Goal: Find specific page/section: Find specific page/section

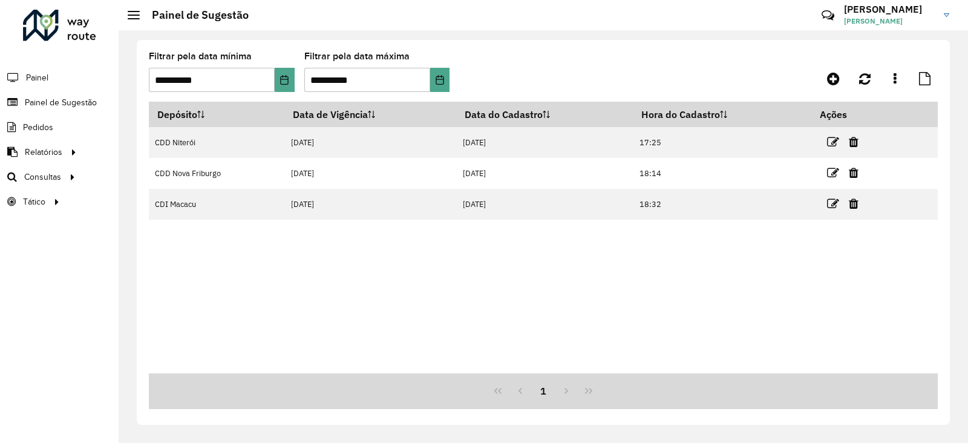
click at [73, 31] on div at bounding box center [59, 25] width 73 height 31
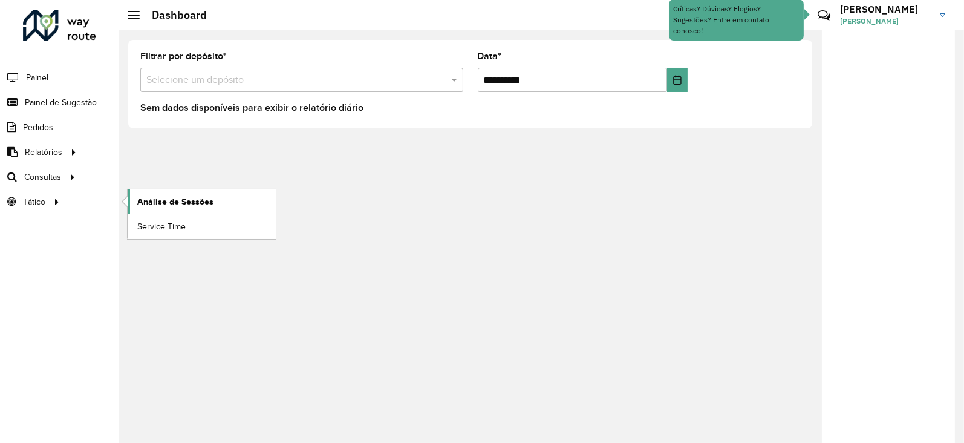
click at [148, 195] on span "Análise de Sessões" at bounding box center [175, 201] width 76 height 13
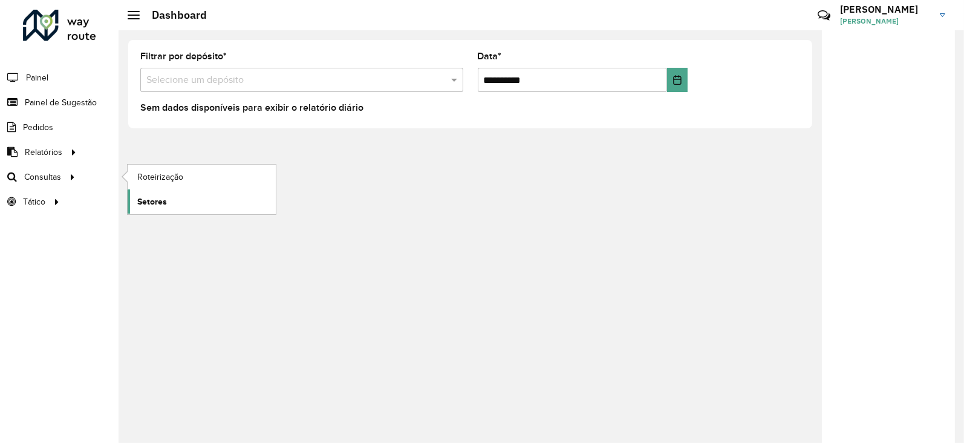
click at [148, 203] on span "Setores" at bounding box center [152, 201] width 30 height 13
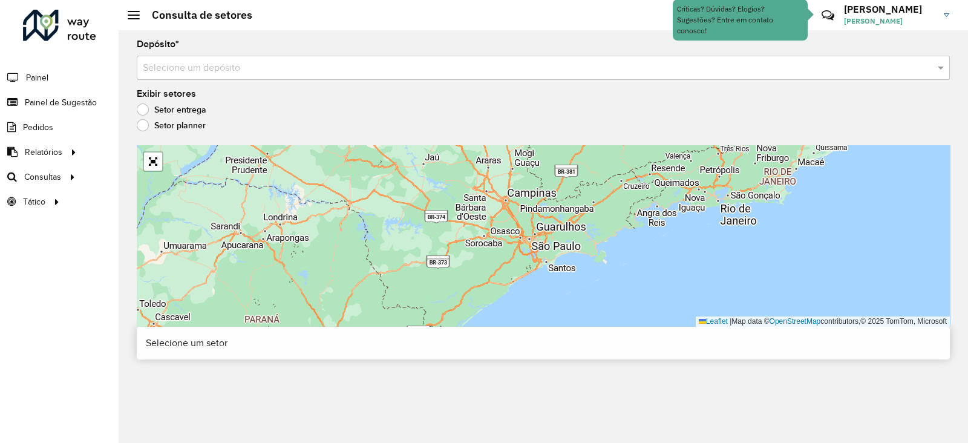
click at [163, 67] on input "text" at bounding box center [531, 68] width 777 height 15
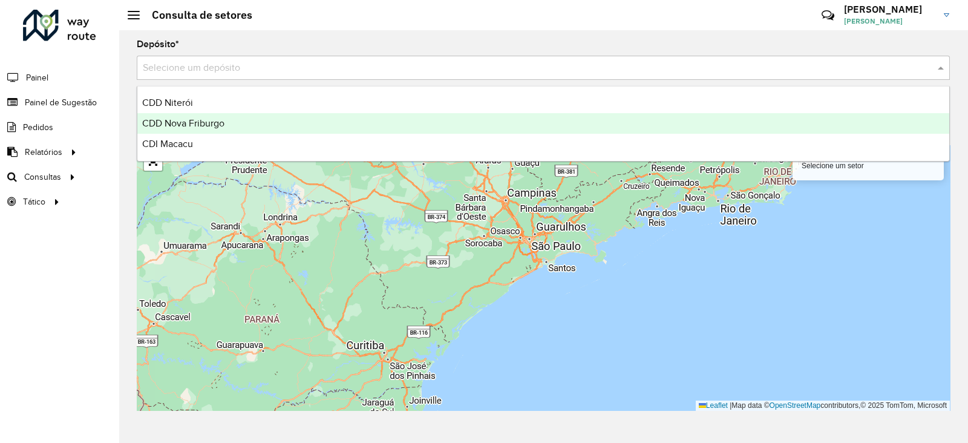
click at [169, 131] on div "CDD Nova Friburgo" at bounding box center [543, 123] width 812 height 21
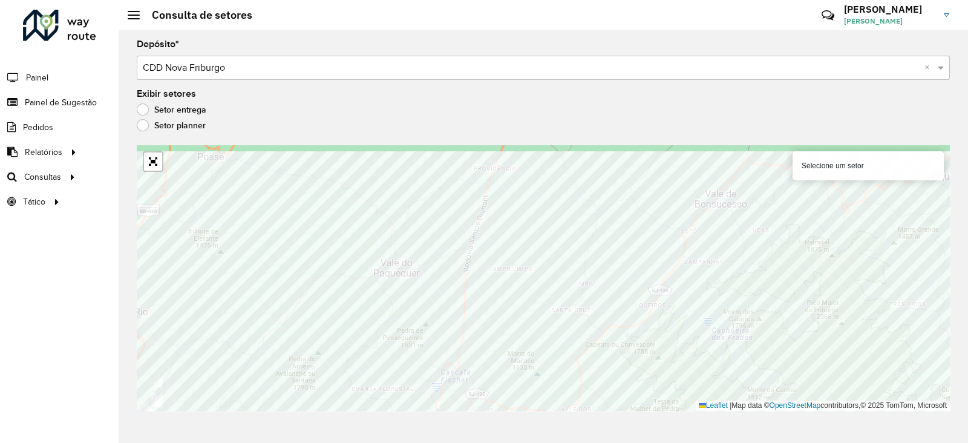
click at [451, 426] on div "Depósito * Selecione um depósito × CDD Nova Friburgo × Exibir setores Setor ent…" at bounding box center [543, 236] width 849 height 412
